Goal: Task Accomplishment & Management: Manage account settings

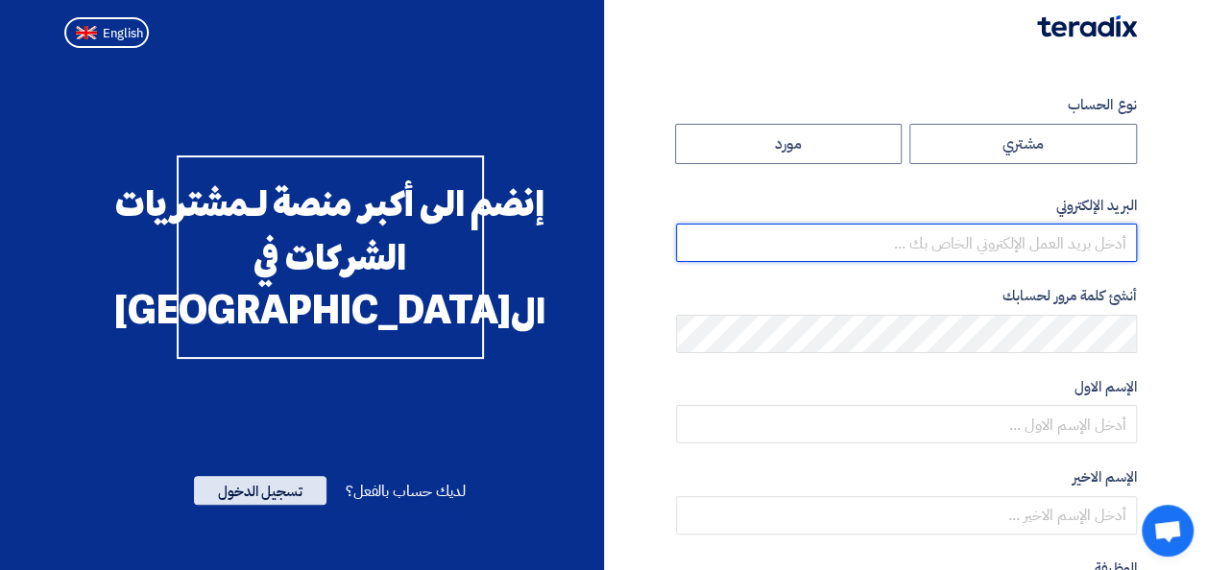
type input "[EMAIL_ADDRESS][PERSON_NAME][DOMAIN_NAME]"
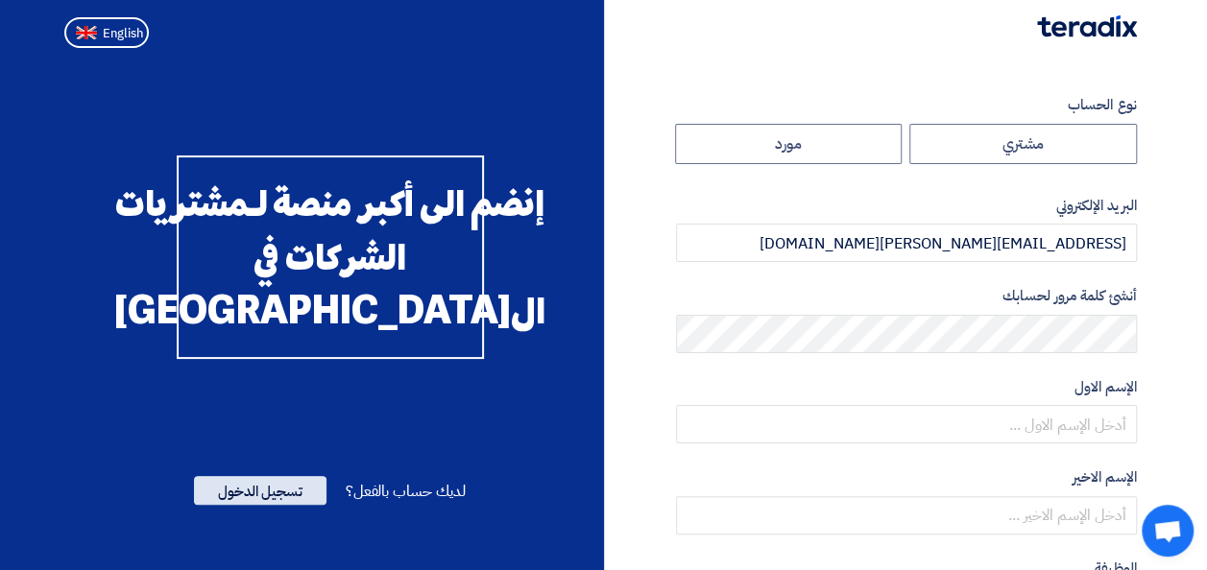
click at [277, 505] on span "تسجيل الدخول" at bounding box center [260, 490] width 133 height 29
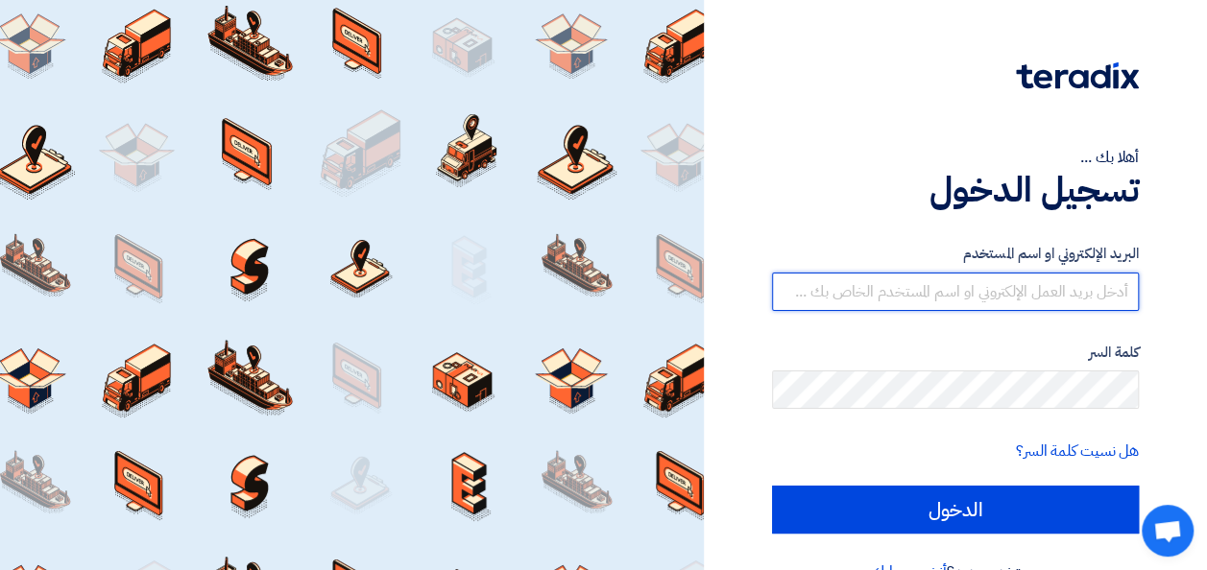
type input "[EMAIL_ADDRESS][PERSON_NAME][DOMAIN_NAME]"
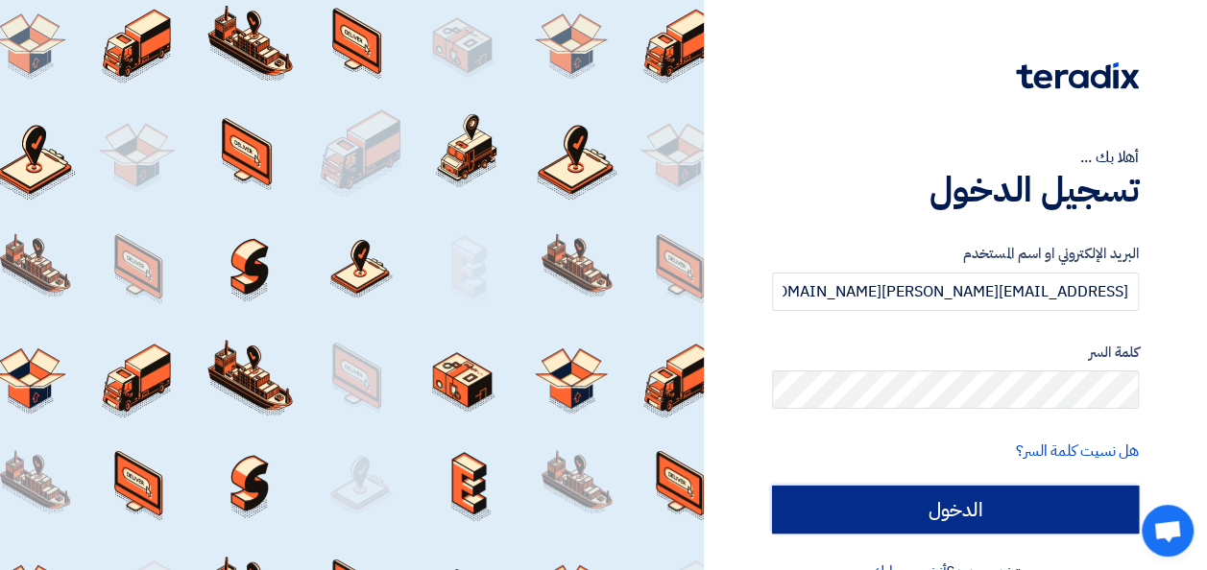
click at [905, 514] on input "الدخول" at bounding box center [955, 510] width 367 height 48
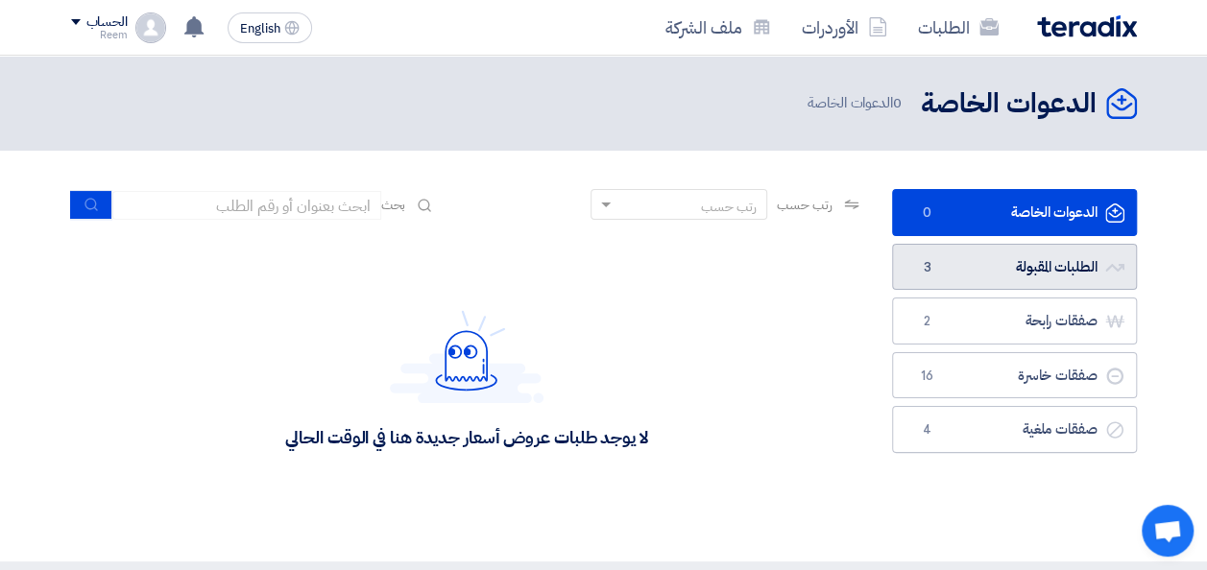
click at [987, 266] on link "الطلبات المقبولة الطلبات المقبولة 3" at bounding box center [1014, 267] width 245 height 47
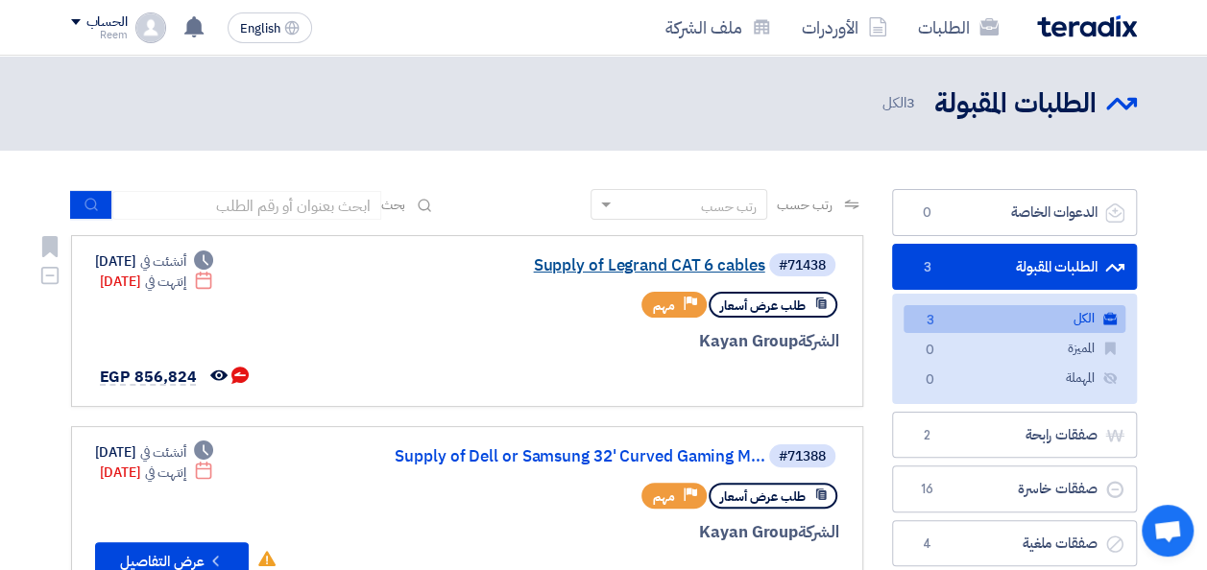
click at [605, 264] on link "Supply of Legrand CAT 6 cables" at bounding box center [573, 265] width 384 height 17
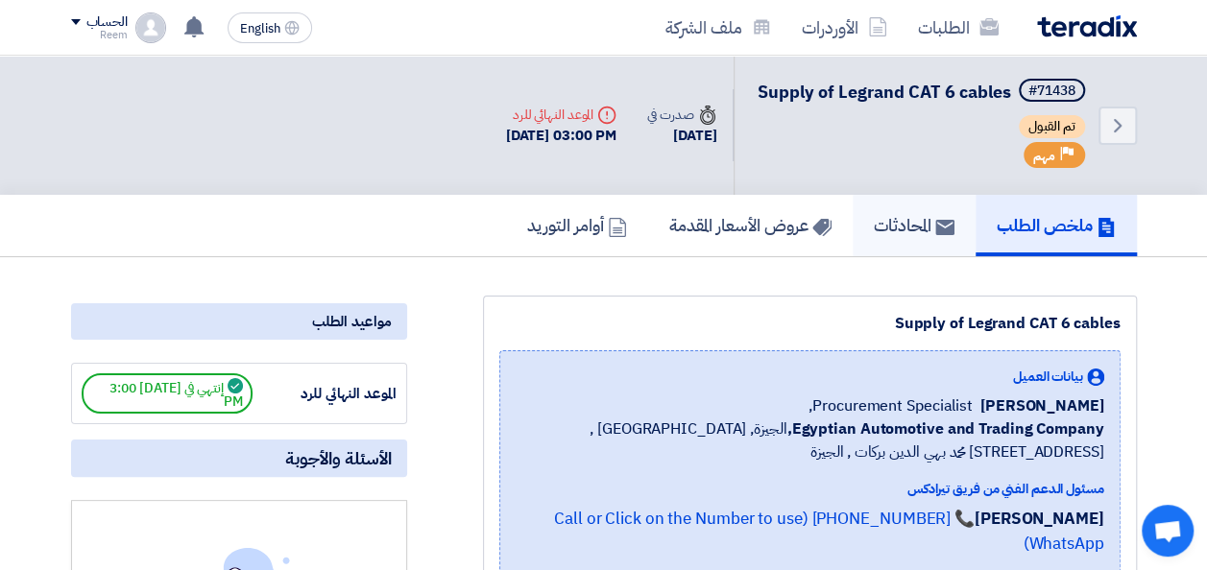
click at [914, 236] on h5 "المحادثات" at bounding box center [914, 225] width 81 height 22
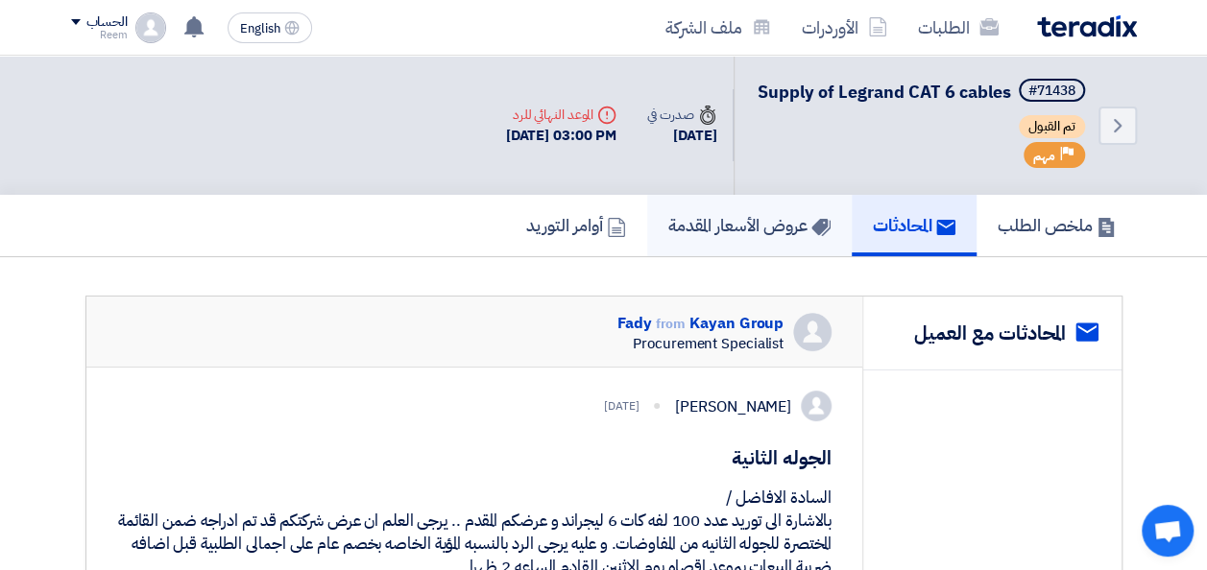
click at [715, 236] on h5 "عروض الأسعار المقدمة" at bounding box center [749, 225] width 162 height 22
